Goal: Find specific page/section: Find specific page/section

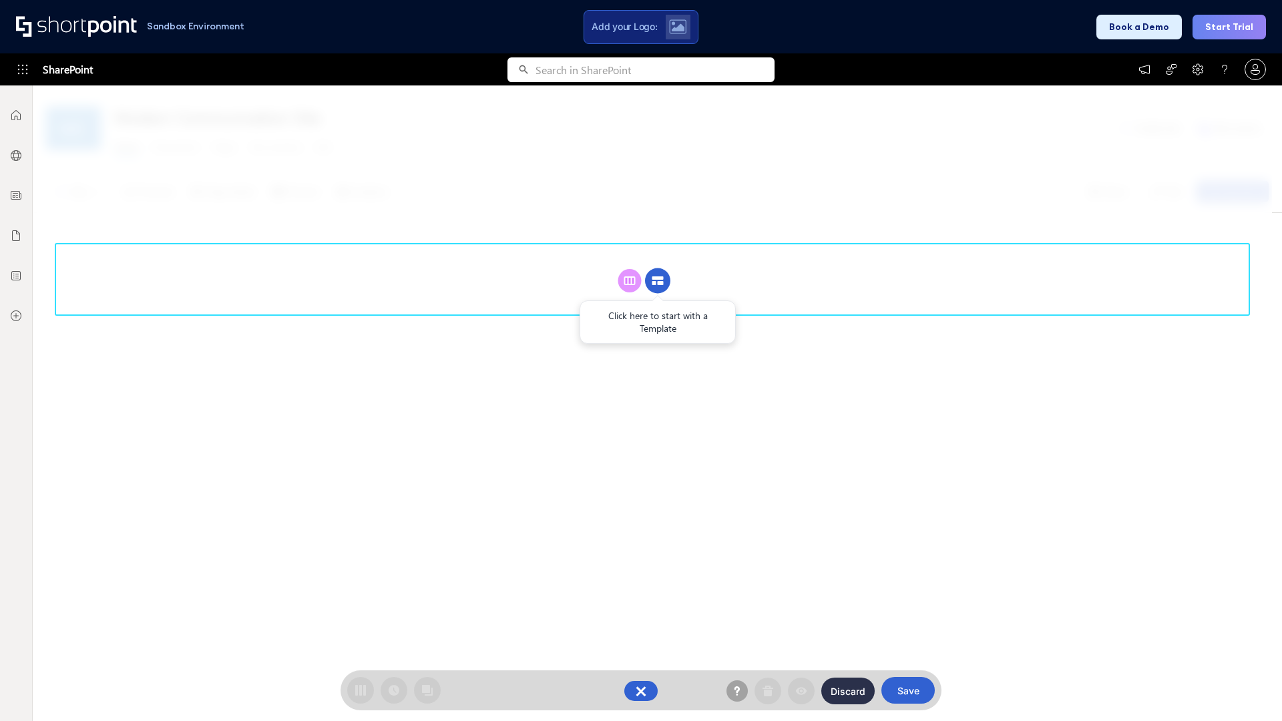
click at [658, 268] on circle at bounding box center [657, 280] width 25 height 25
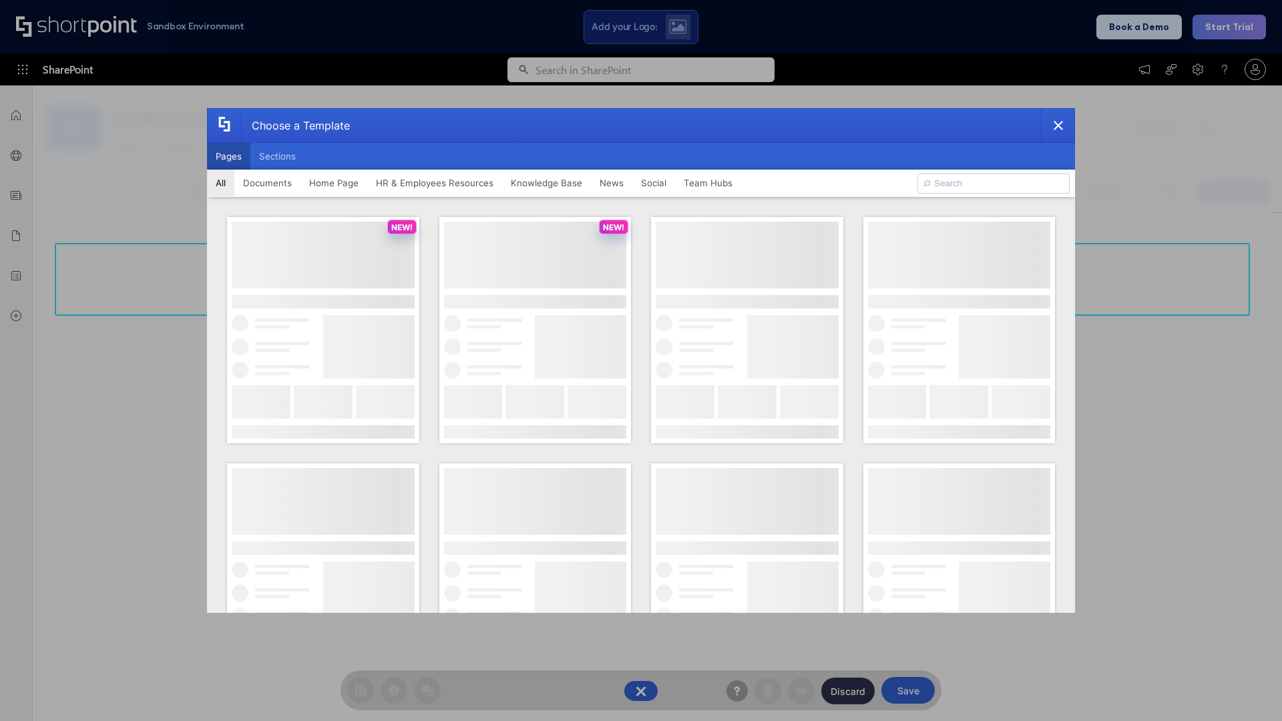
scroll to position [183, 0]
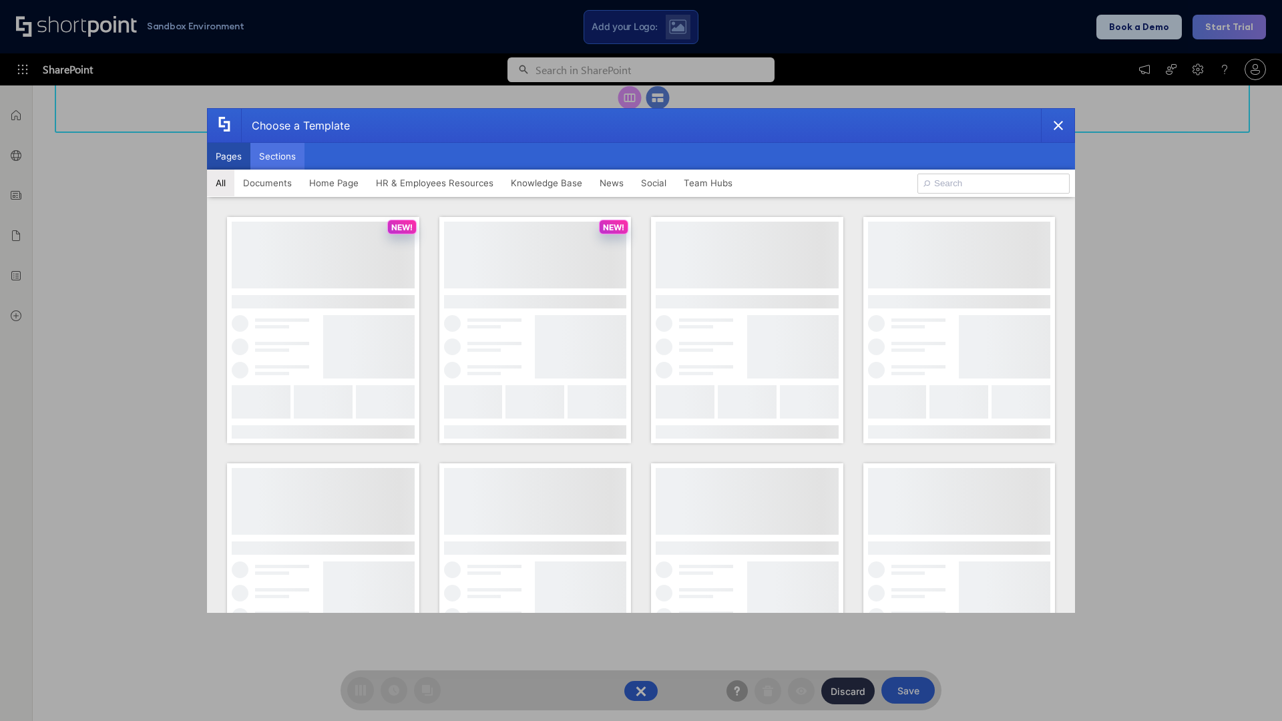
click at [277, 156] on button "Sections" at bounding box center [277, 156] width 54 height 27
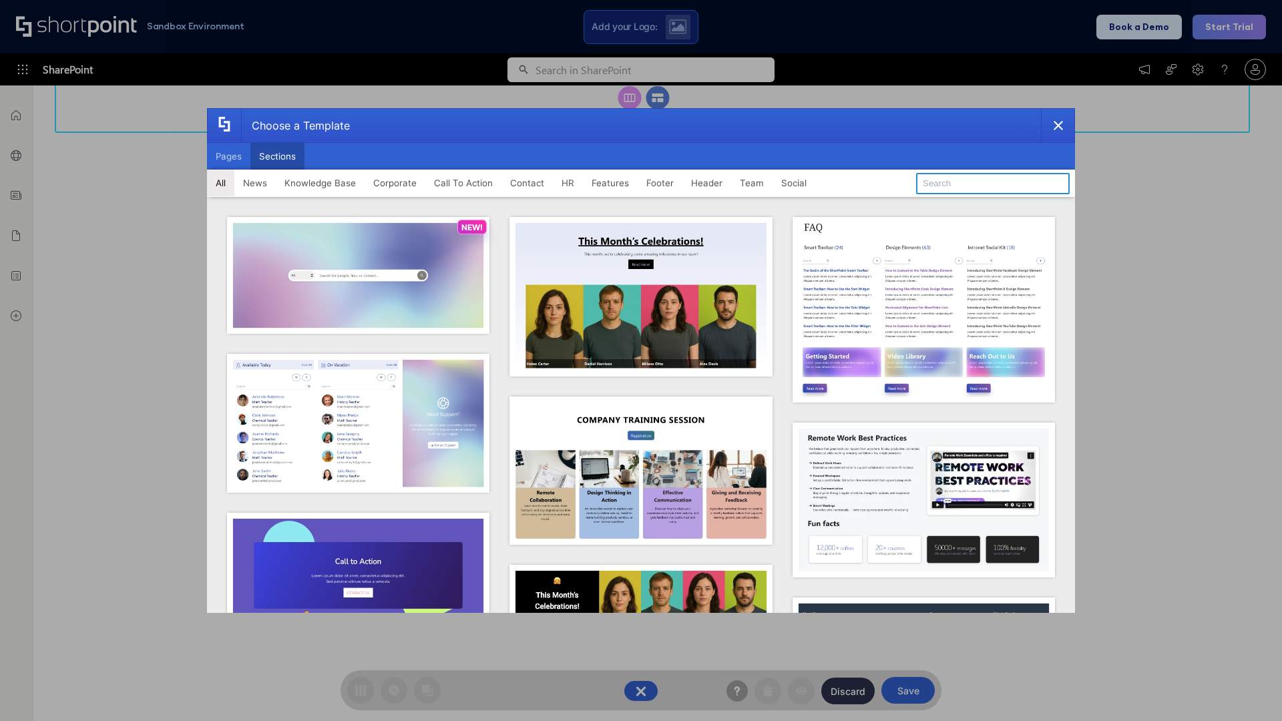
type input "Footer 3"
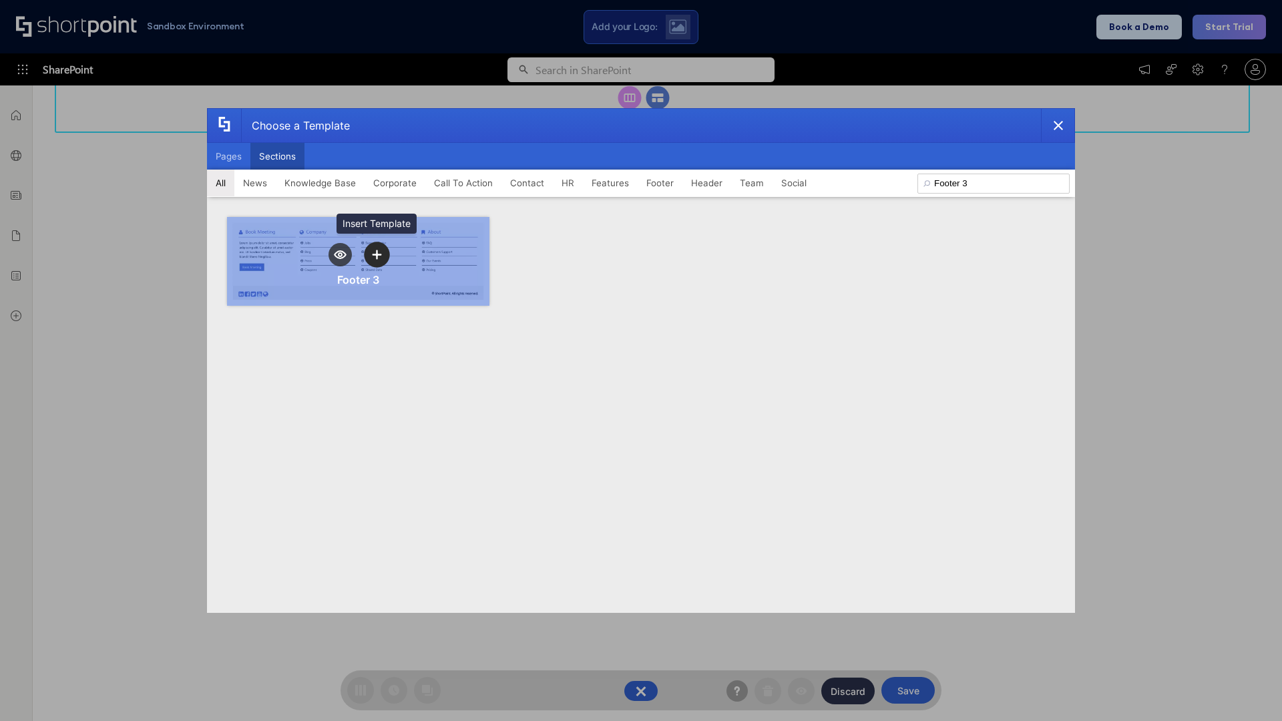
click at [377, 254] on icon "template selector" at bounding box center [376, 254] width 9 height 9
